Goal: Understand process/instructions

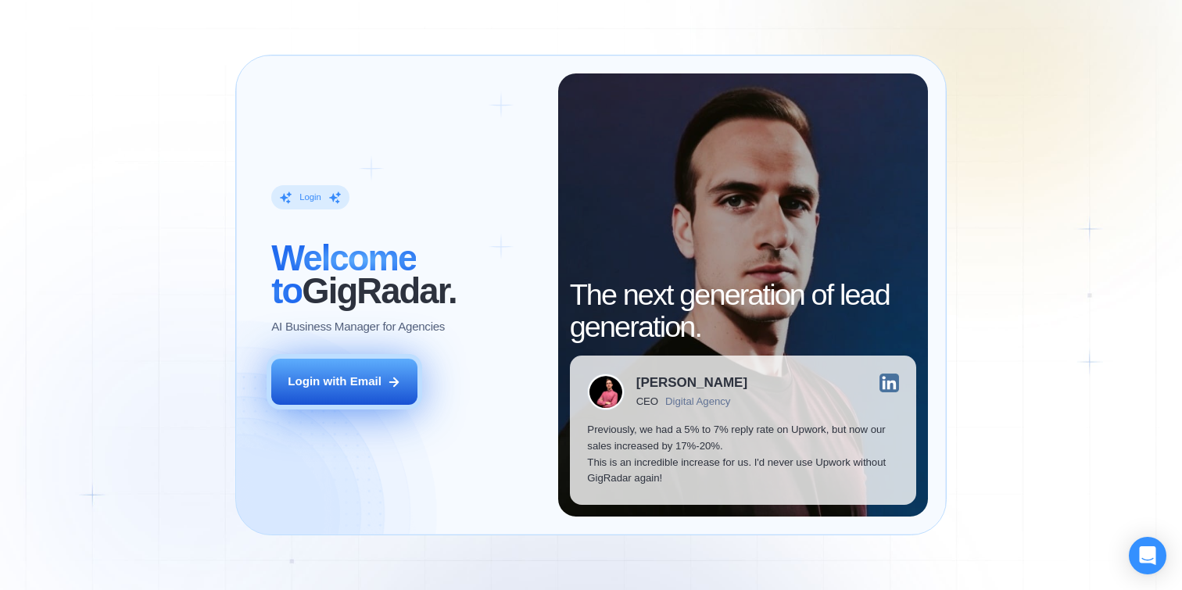
click at [367, 380] on div "Login with Email" at bounding box center [335, 382] width 94 height 16
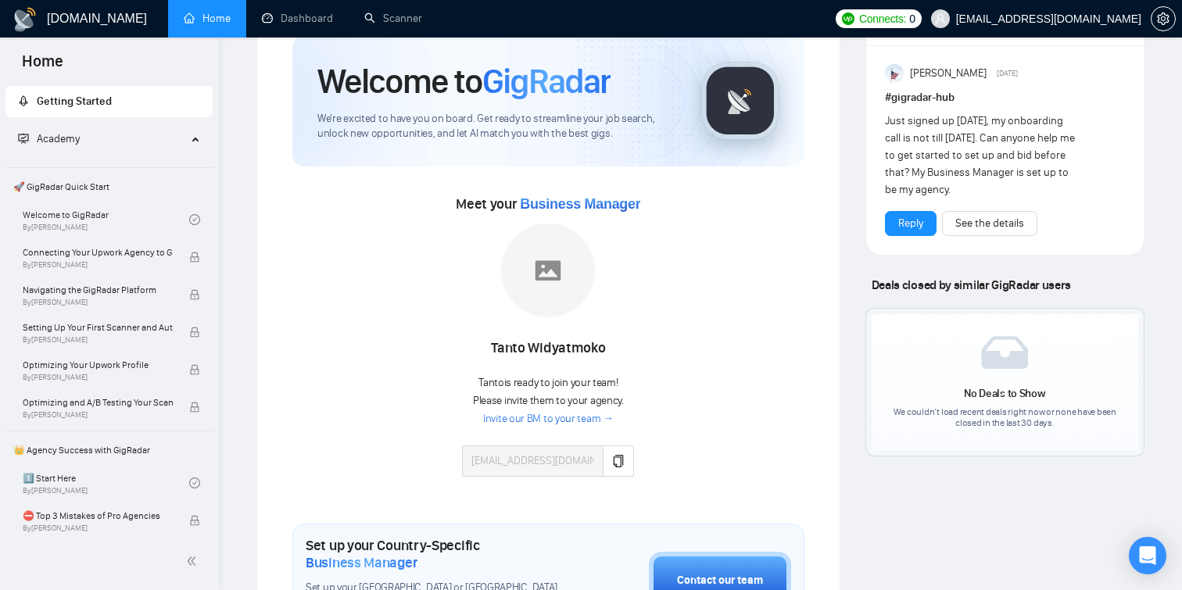
scroll to position [68, 0]
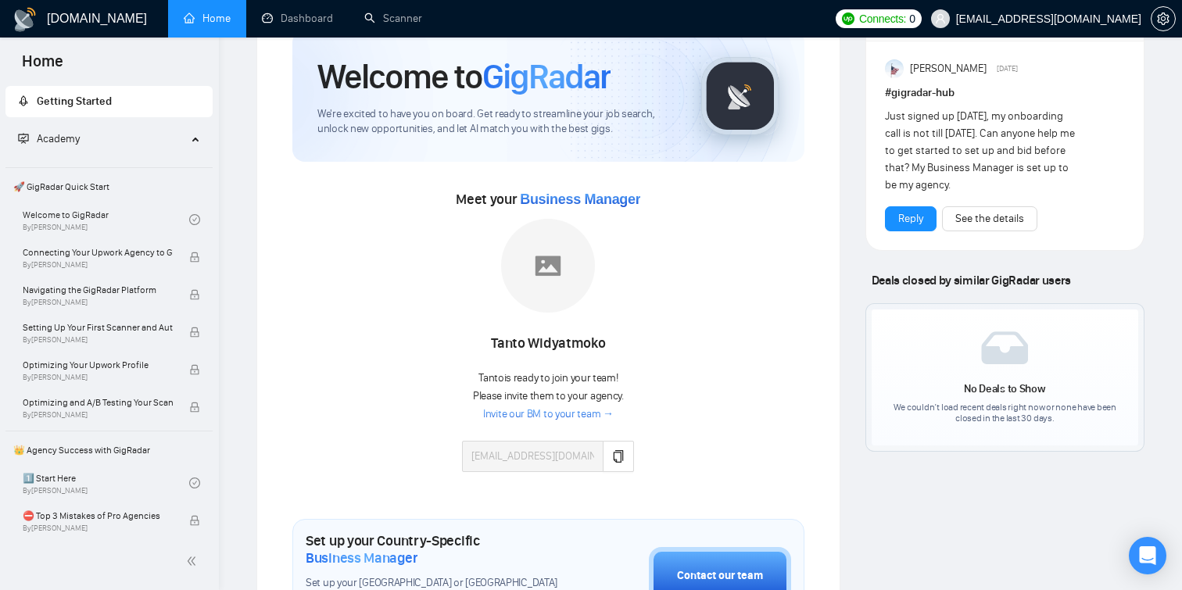
click at [510, 344] on div "Tanto Widyatmoko" at bounding box center [548, 344] width 172 height 27
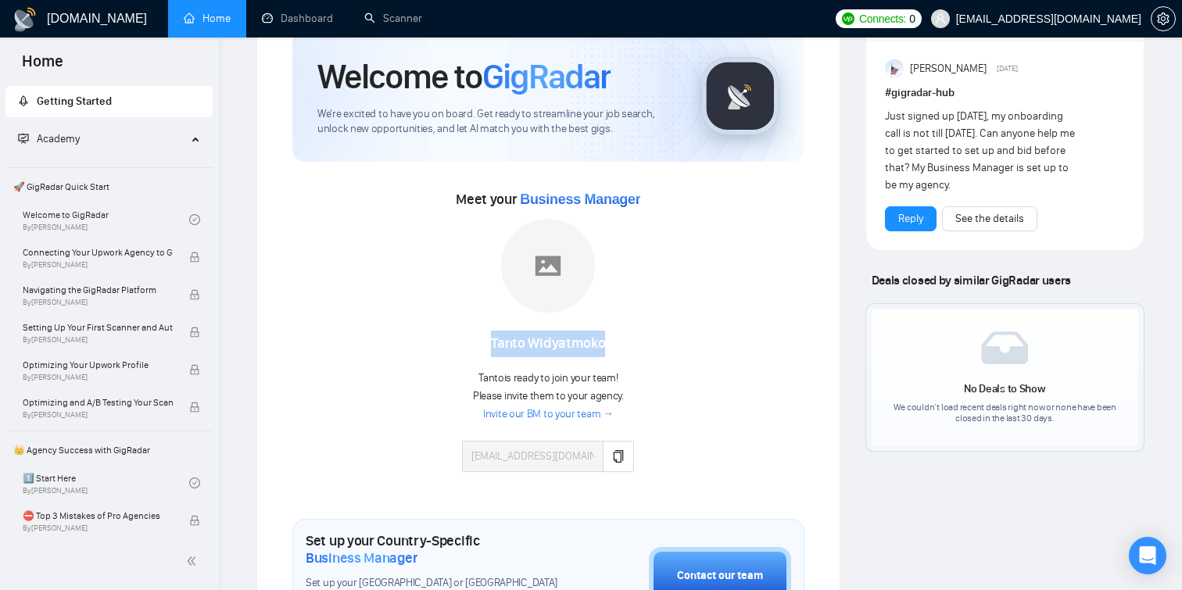
click at [668, 359] on div "Meet your Business Manager Tanto [PERSON_NAME] is ready to join your team! Plea…" at bounding box center [548, 337] width 512 height 301
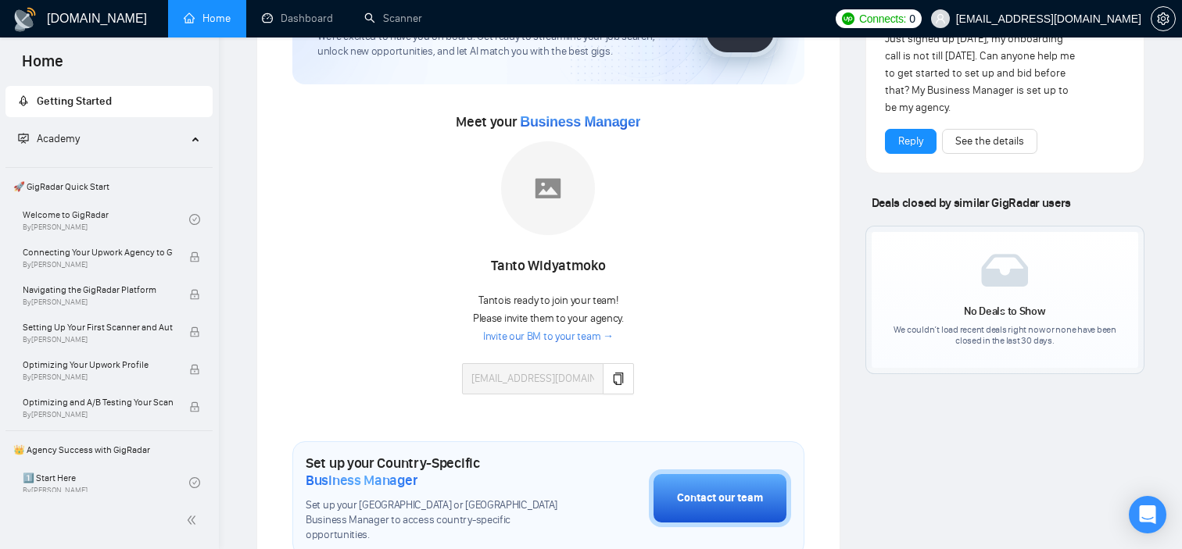
scroll to position [145, 0]
click at [745, 231] on div "Meet your Business Manager Tanto [PERSON_NAME] is ready to join your team! Plea…" at bounding box center [548, 260] width 512 height 301
click at [741, 262] on div "Meet your Business Manager Tanto [PERSON_NAME] is ready to join your team! Plea…" at bounding box center [548, 260] width 512 height 301
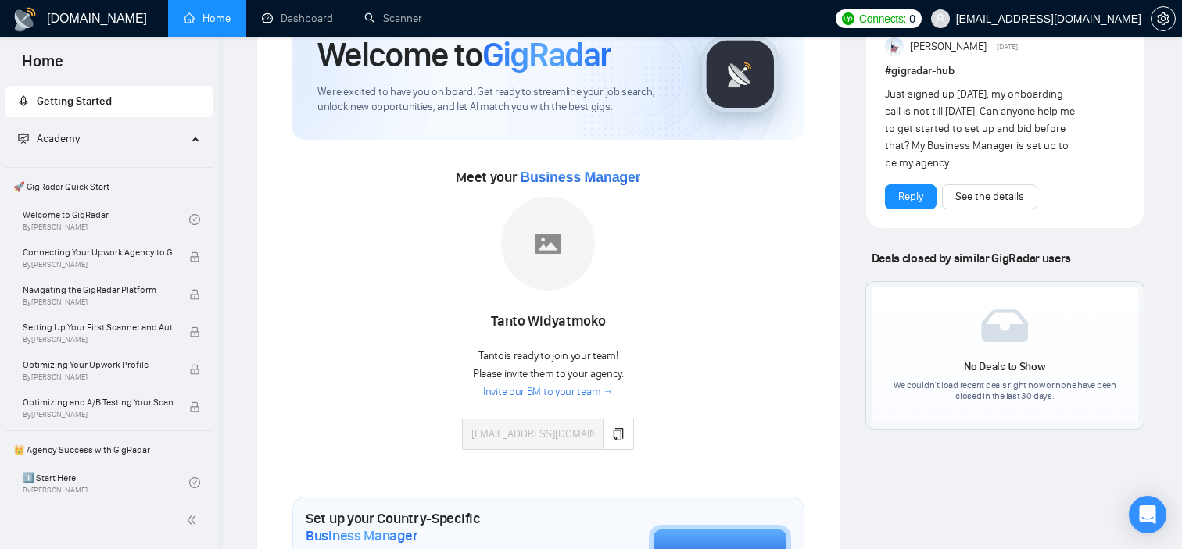
scroll to position [81, 0]
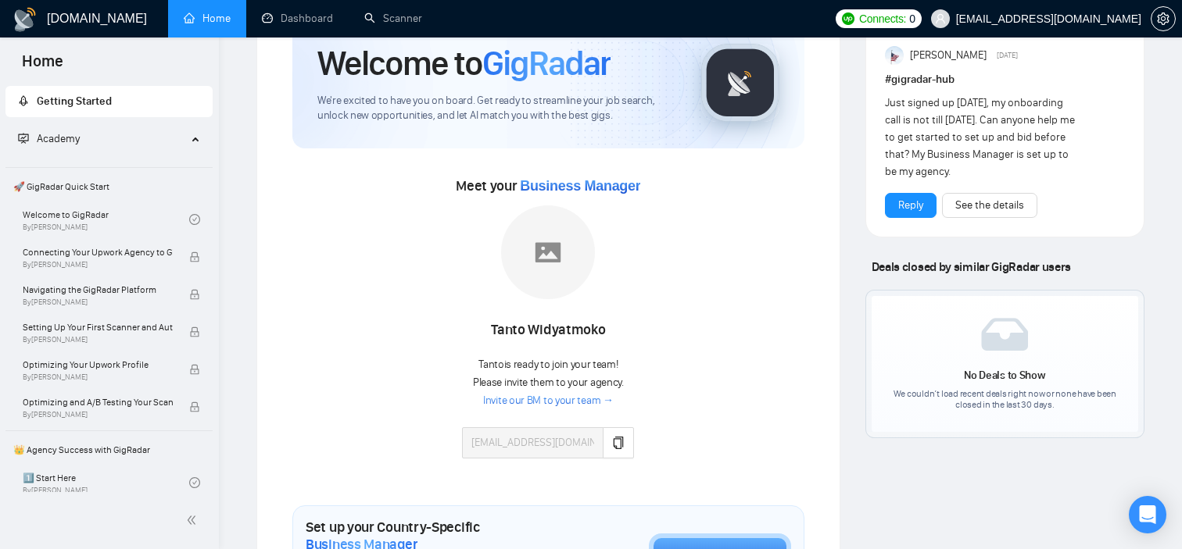
click at [597, 335] on div "Tanto Widyatmoko" at bounding box center [548, 330] width 172 height 27
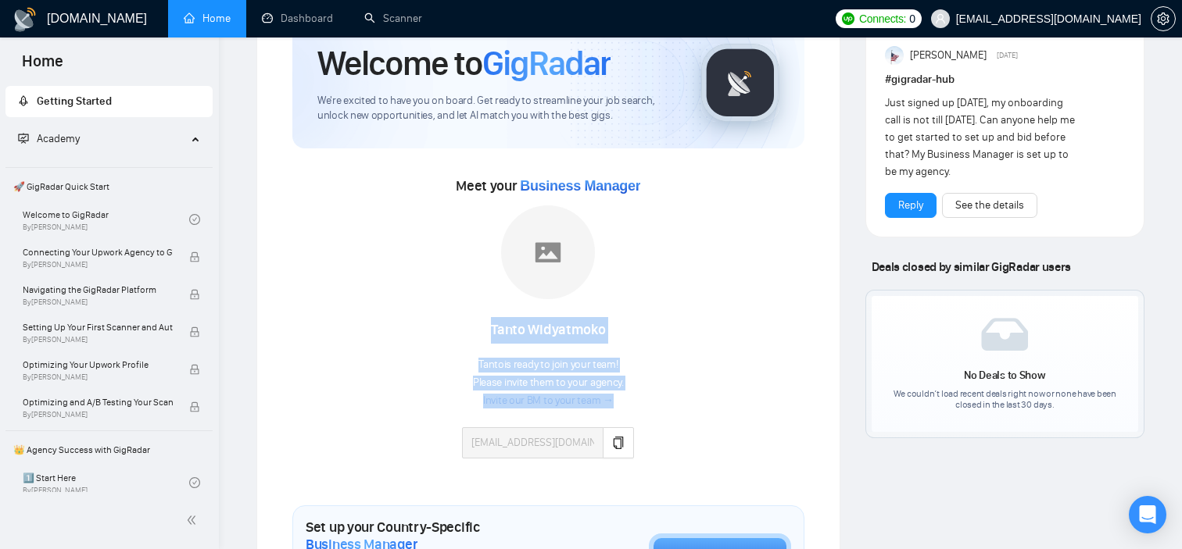
drag, startPoint x: 490, startPoint y: 332, endPoint x: 718, endPoint y: 330, distance: 228.2
click at [718, 330] on div "Meet your Business Manager Tanto Widyatmoko Tanto is ready to join your team! P…" at bounding box center [548, 323] width 512 height 301
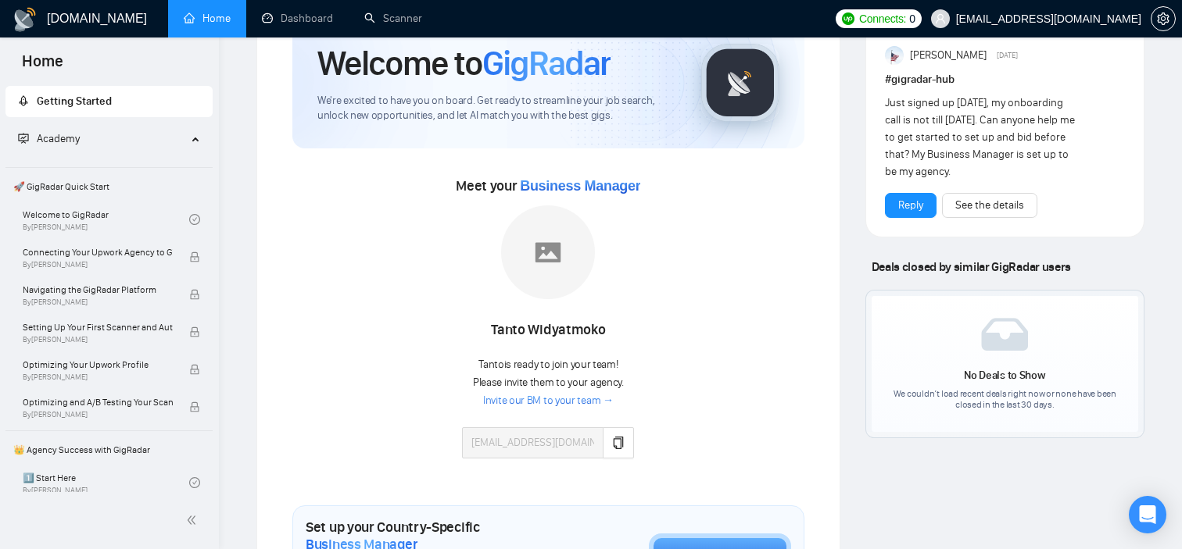
click at [718, 330] on div "Meet your Business Manager Tanto Widyatmoko Tanto is ready to join your team! P…" at bounding box center [548, 323] width 512 height 301
click at [617, 438] on icon "copy" at bounding box center [618, 443] width 10 height 13
click at [732, 285] on div "Meet your Business Manager Tanto Widyatmoko Tanto is ready to join your team! P…" at bounding box center [548, 323] width 512 height 301
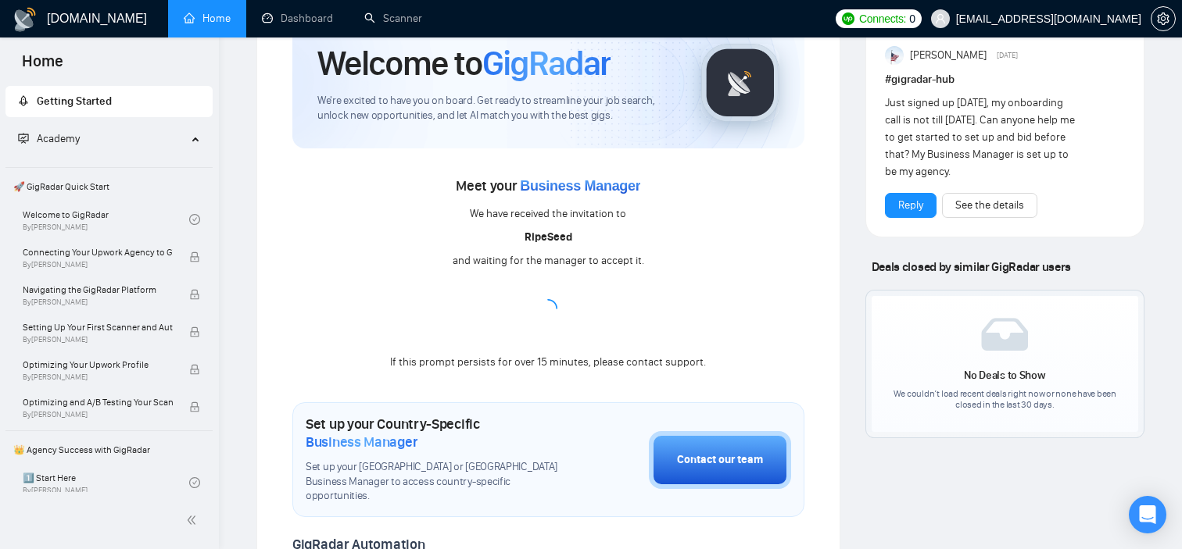
click at [799, 238] on div "Meet your Business Manager We have received the invitation to RipeSeed and wait…" at bounding box center [548, 272] width 512 height 199
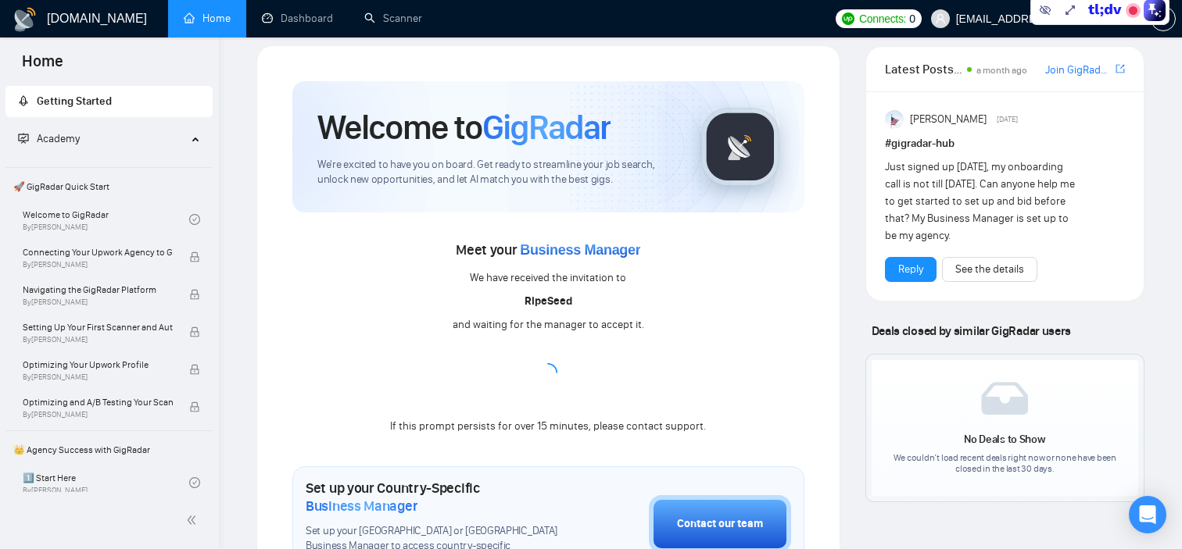
scroll to position [20, 0]
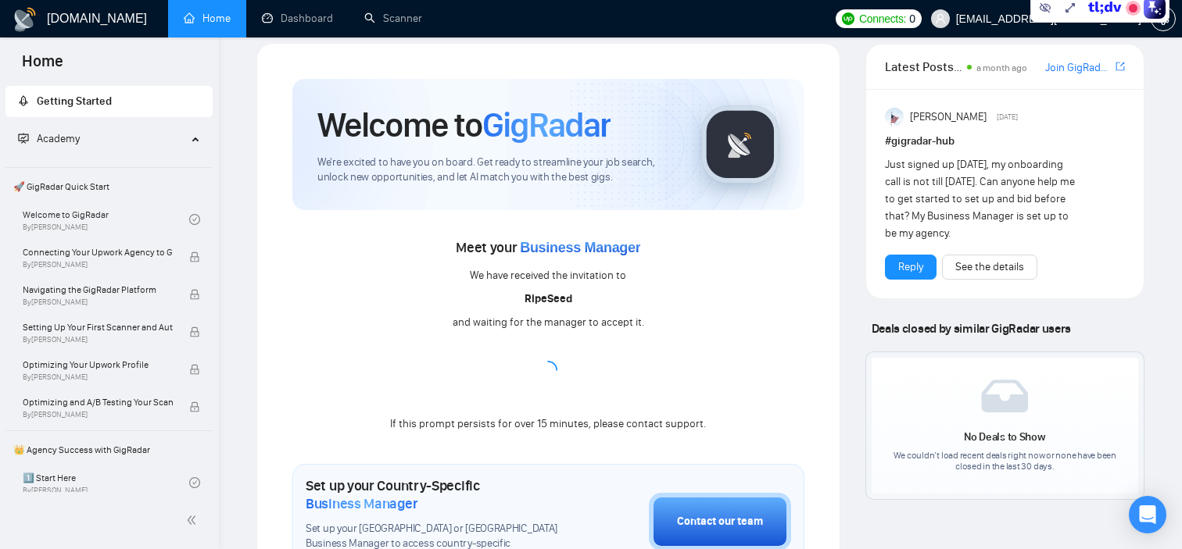
click at [710, 295] on div "Meet your Business Manager We have received the invitation to RipeSeed and wait…" at bounding box center [548, 334] width 512 height 199
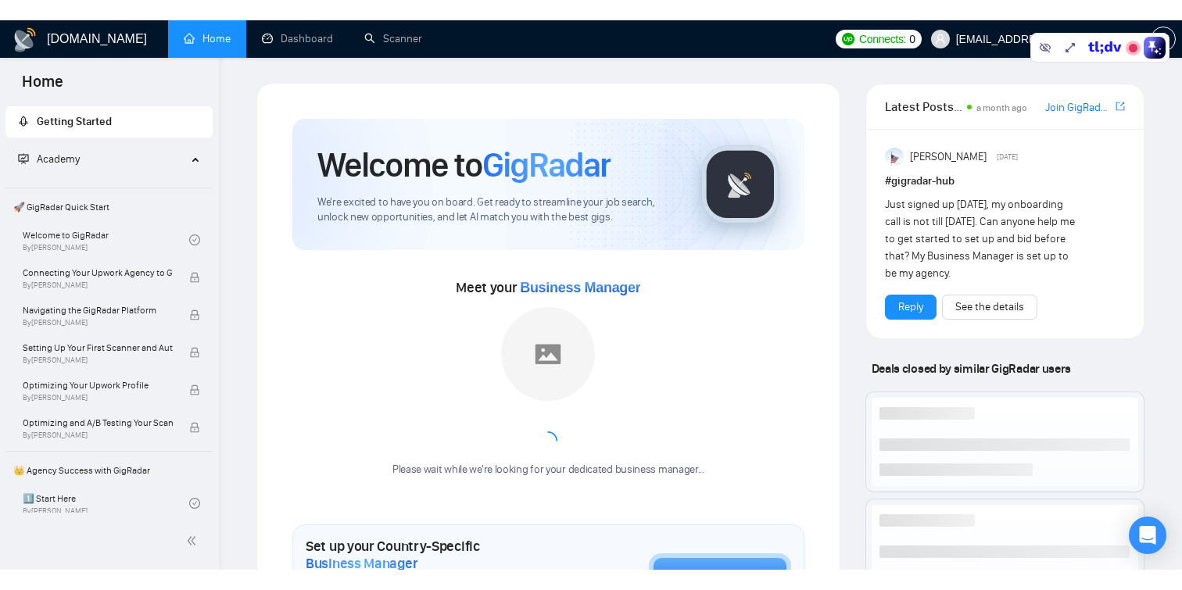
scroll to position [20, 0]
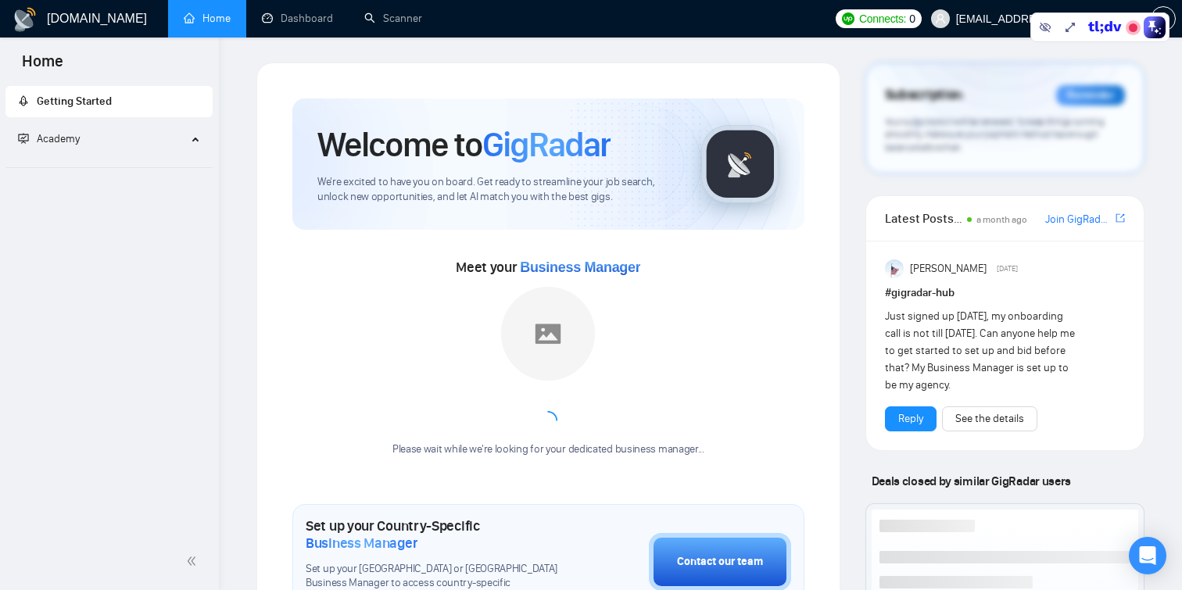
scroll to position [20, 0]
